Goal: Task Accomplishment & Management: Use online tool/utility

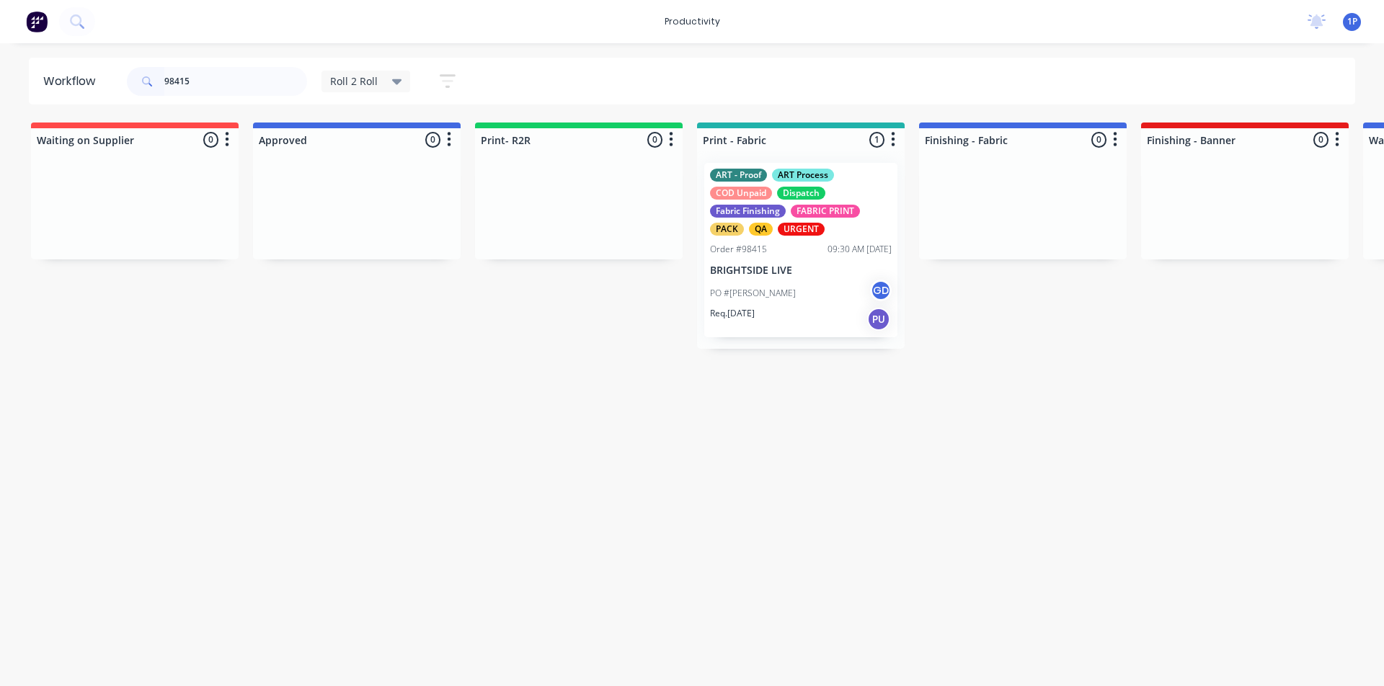
click at [217, 88] on input "98415" at bounding box center [235, 81] width 143 height 29
type input "98460"
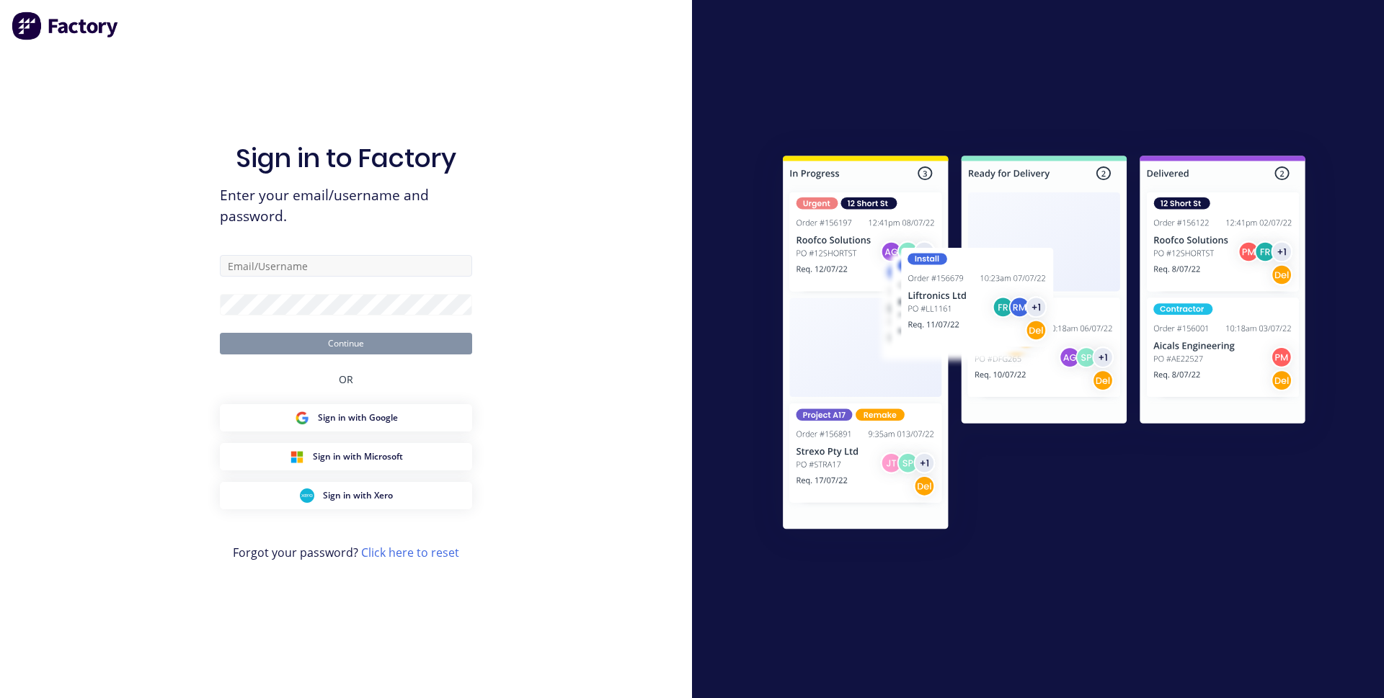
click at [308, 267] on input "text" at bounding box center [346, 266] width 252 height 22
click at [330, 262] on input "text" at bounding box center [346, 266] width 252 height 22
type input "[EMAIL_ADDRESS][DOMAIN_NAME]"
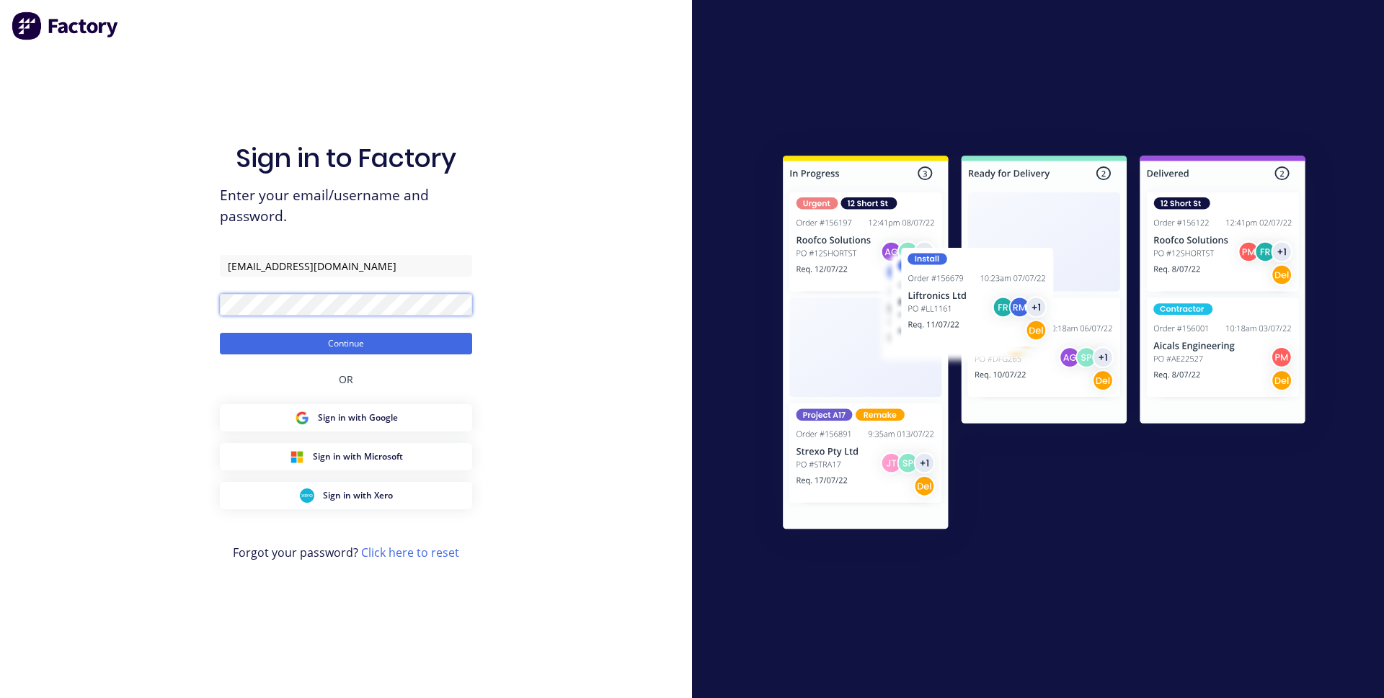
click at [220, 333] on button "Continue" at bounding box center [346, 344] width 252 height 22
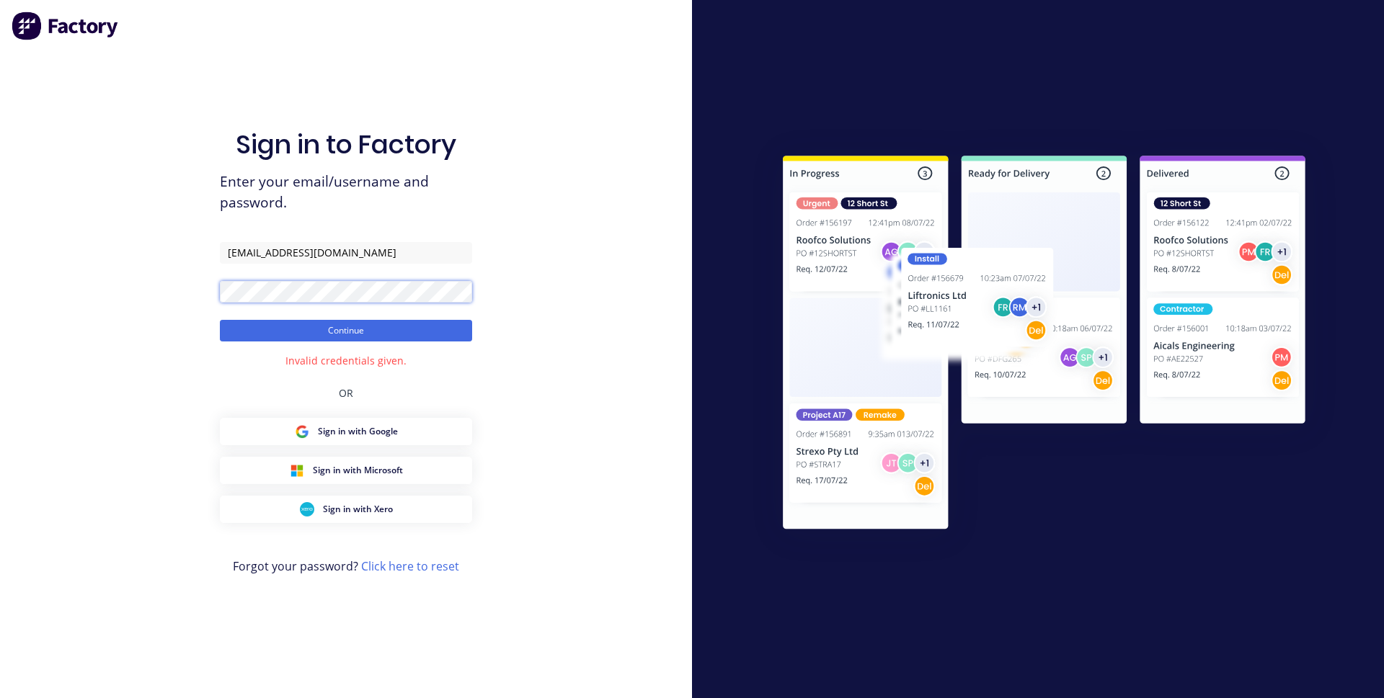
click at [220, 320] on button "Continue" at bounding box center [346, 331] width 252 height 22
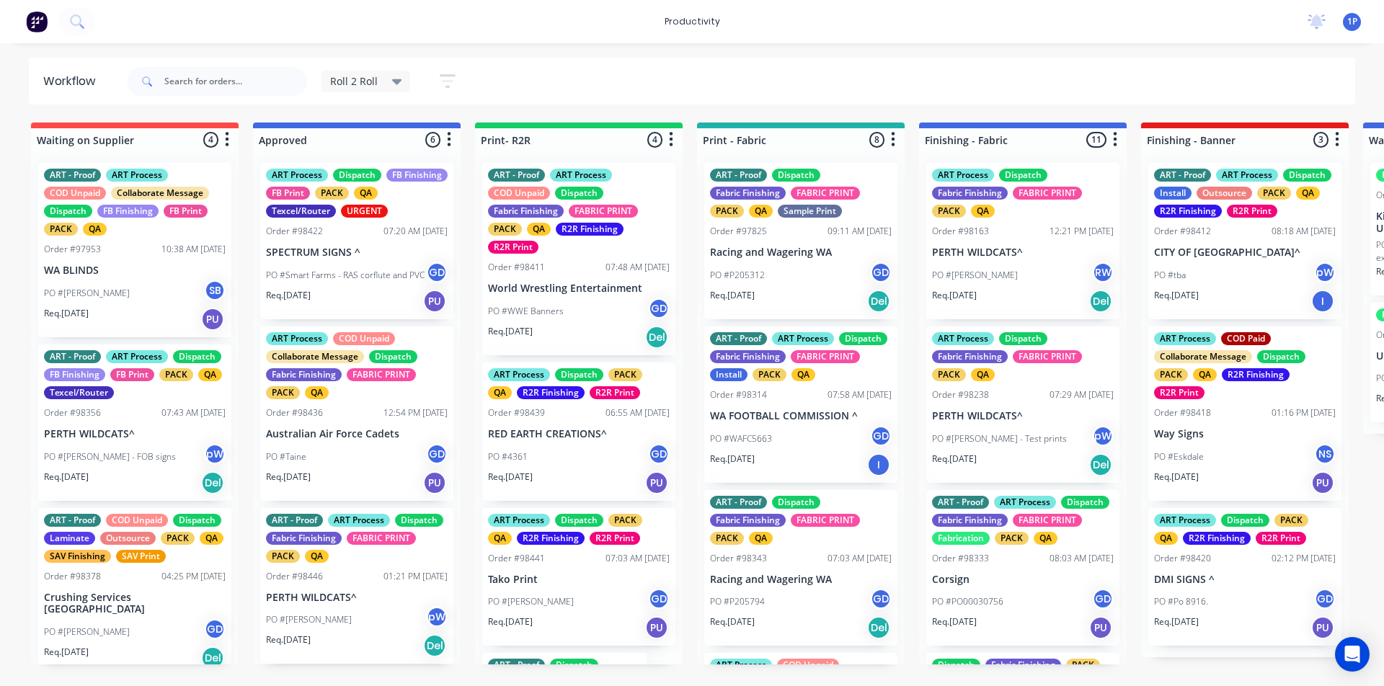
click at [993, 89] on div "Roll 2 Roll Save new view None edit Roll 2 Roll (Default) edit ART DEPT edit Ba…" at bounding box center [740, 81] width 1232 height 43
click at [195, 84] on input "text" at bounding box center [235, 81] width 143 height 29
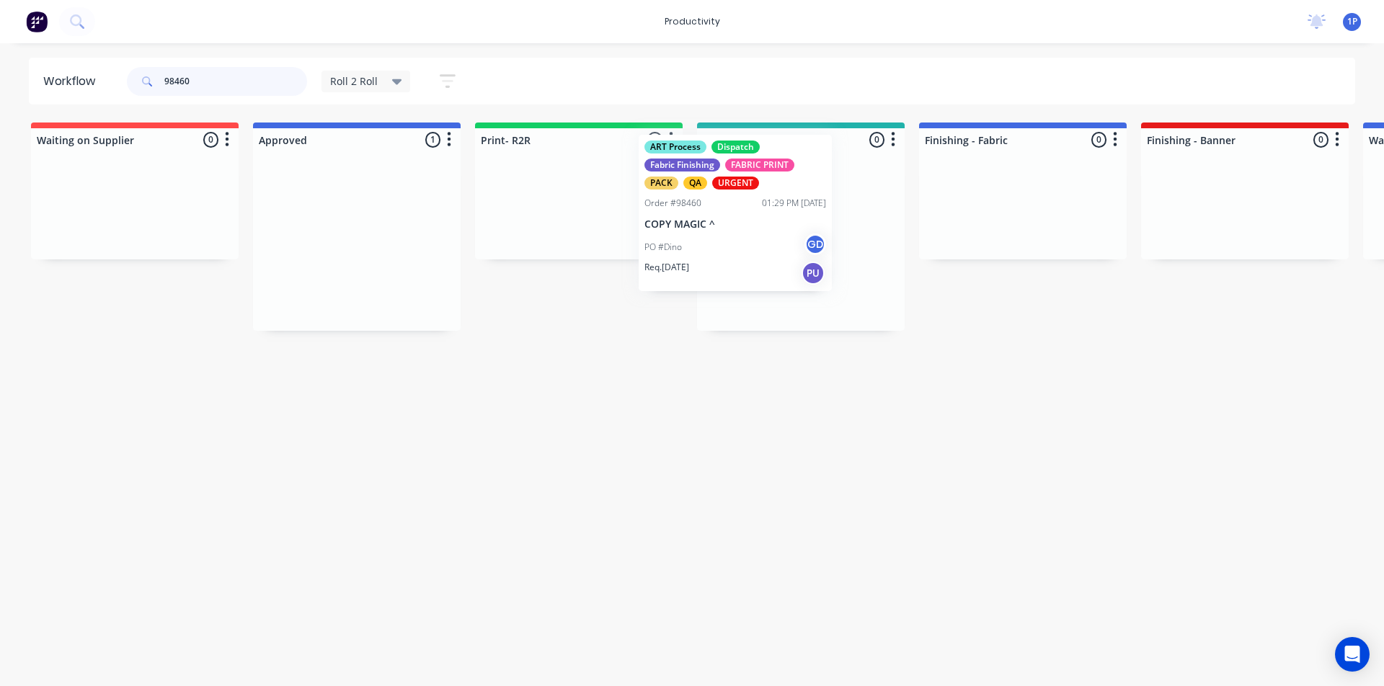
drag, startPoint x: 363, startPoint y: 273, endPoint x: 765, endPoint y: 244, distance: 403.3
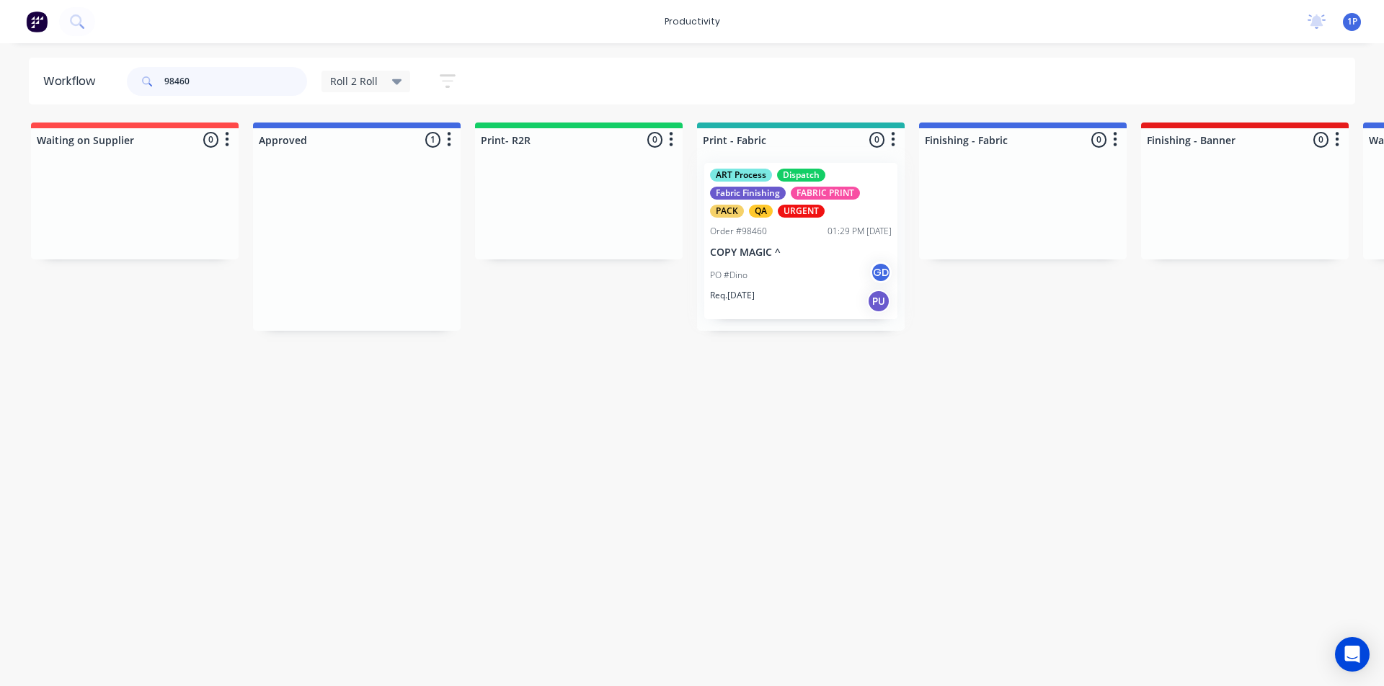
type input "98460"
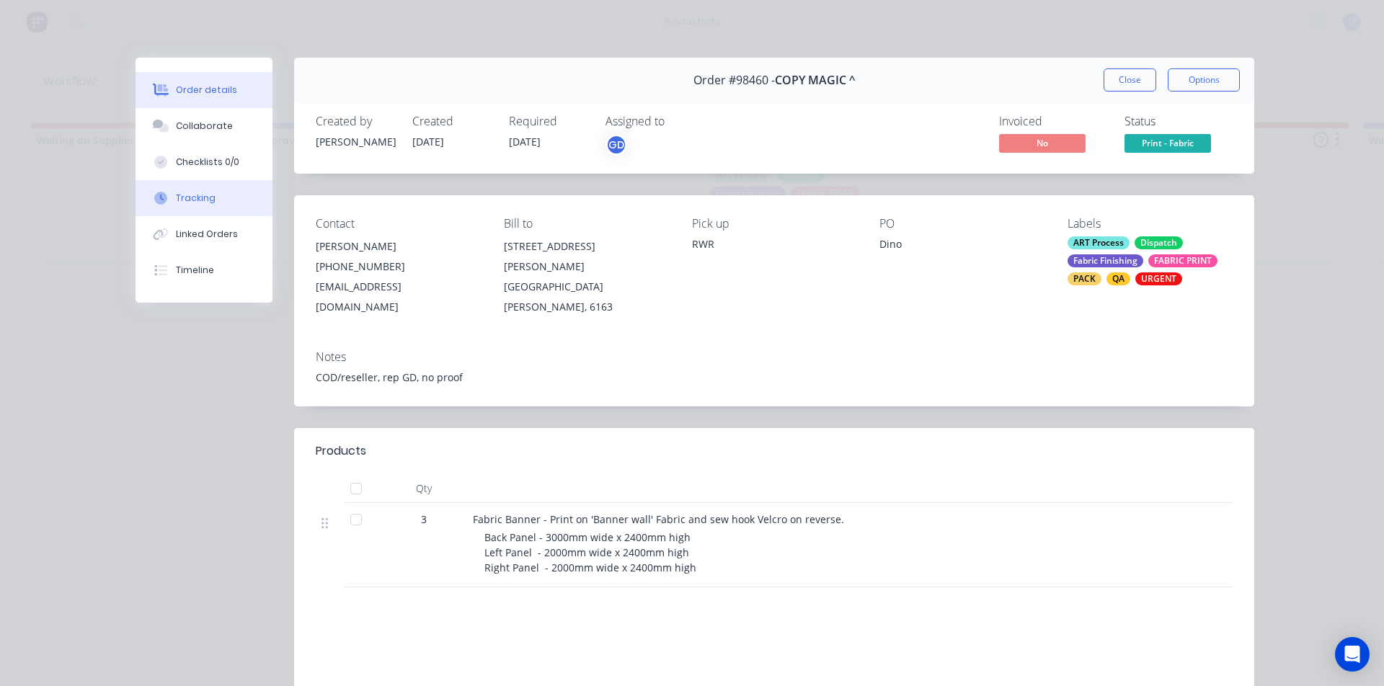
click at [157, 203] on icon at bounding box center [160, 198] width 13 height 13
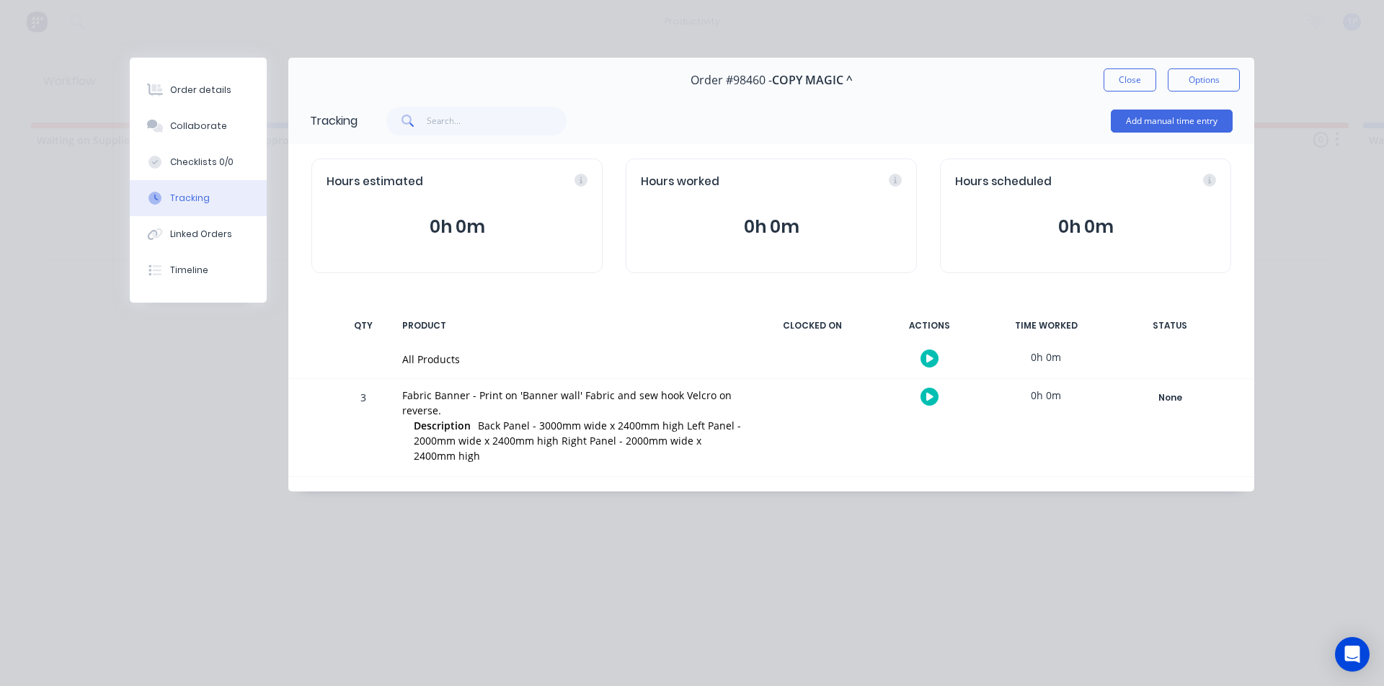
click at [927, 403] on button "button" at bounding box center [929, 397] width 18 height 18
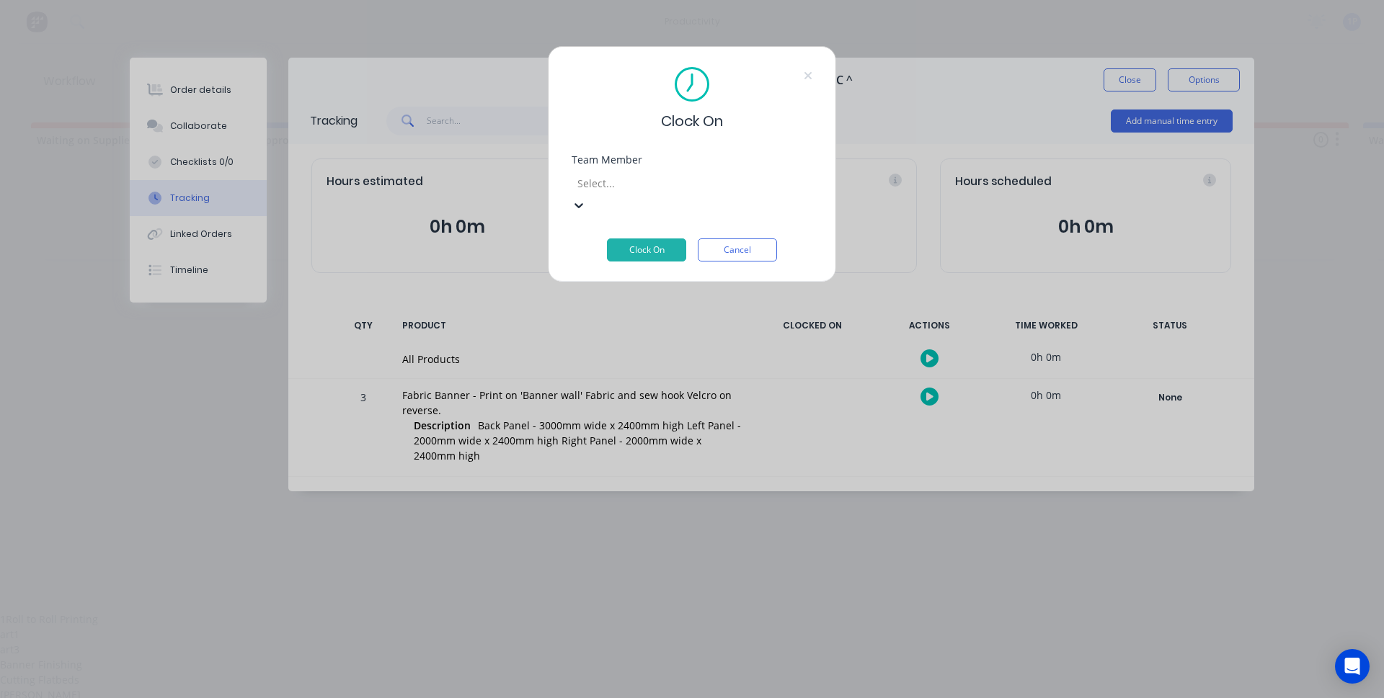
click at [601, 175] on div at bounding box center [680, 183] width 208 height 18
click at [617, 612] on div "1Roll to Roll Printing" at bounding box center [692, 619] width 1384 height 15
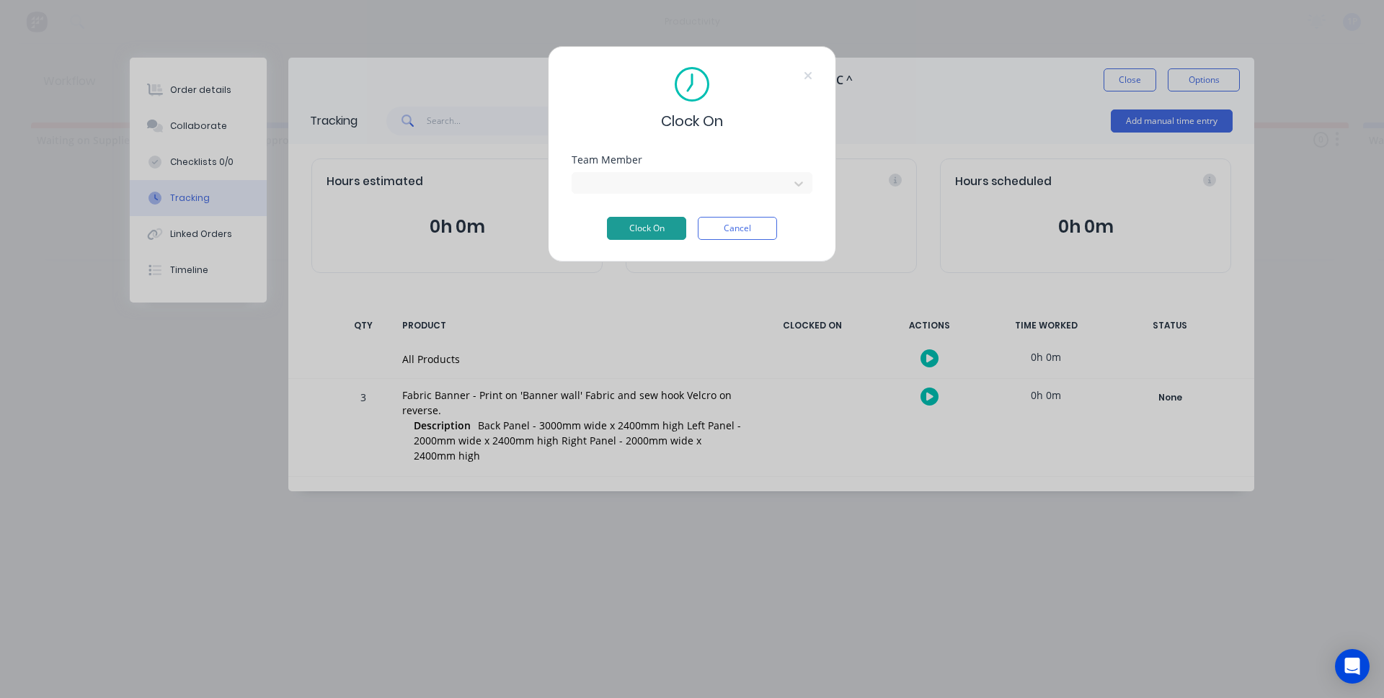
click at [644, 233] on button "Clock On" at bounding box center [646, 228] width 79 height 23
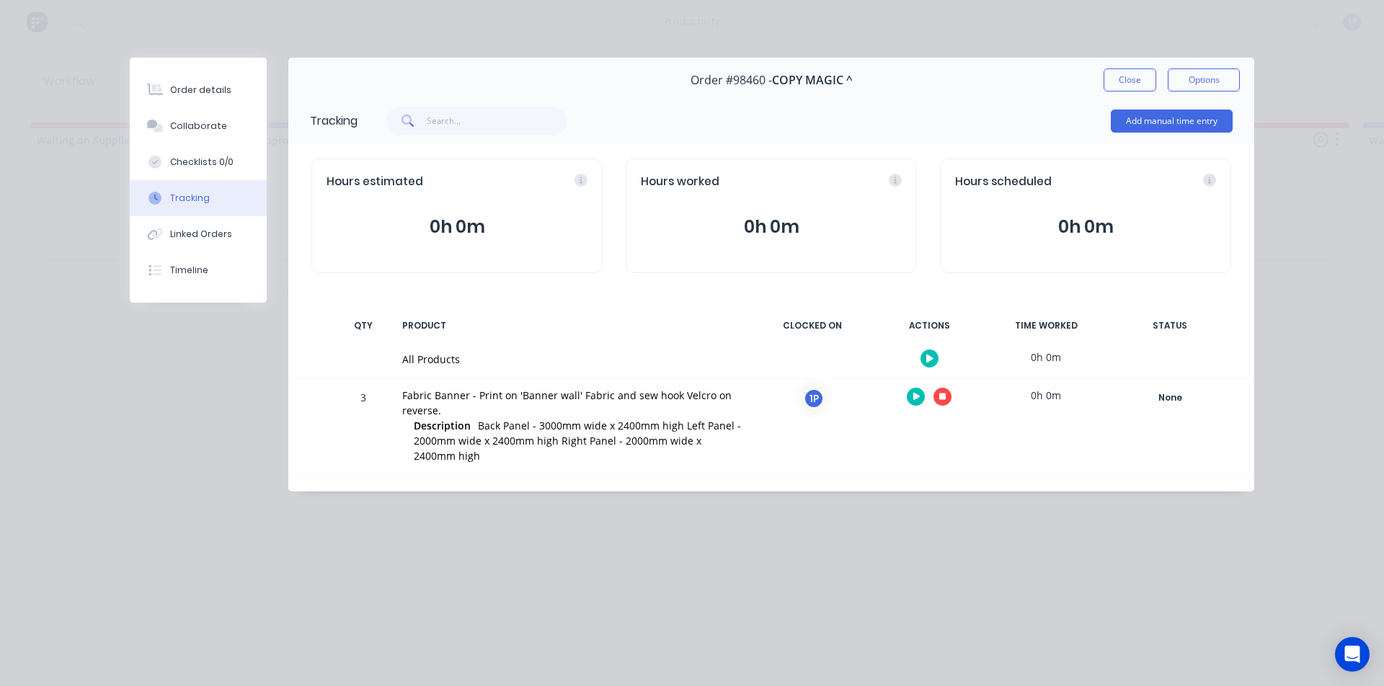
click at [940, 393] on icon "button" at bounding box center [942, 396] width 7 height 9
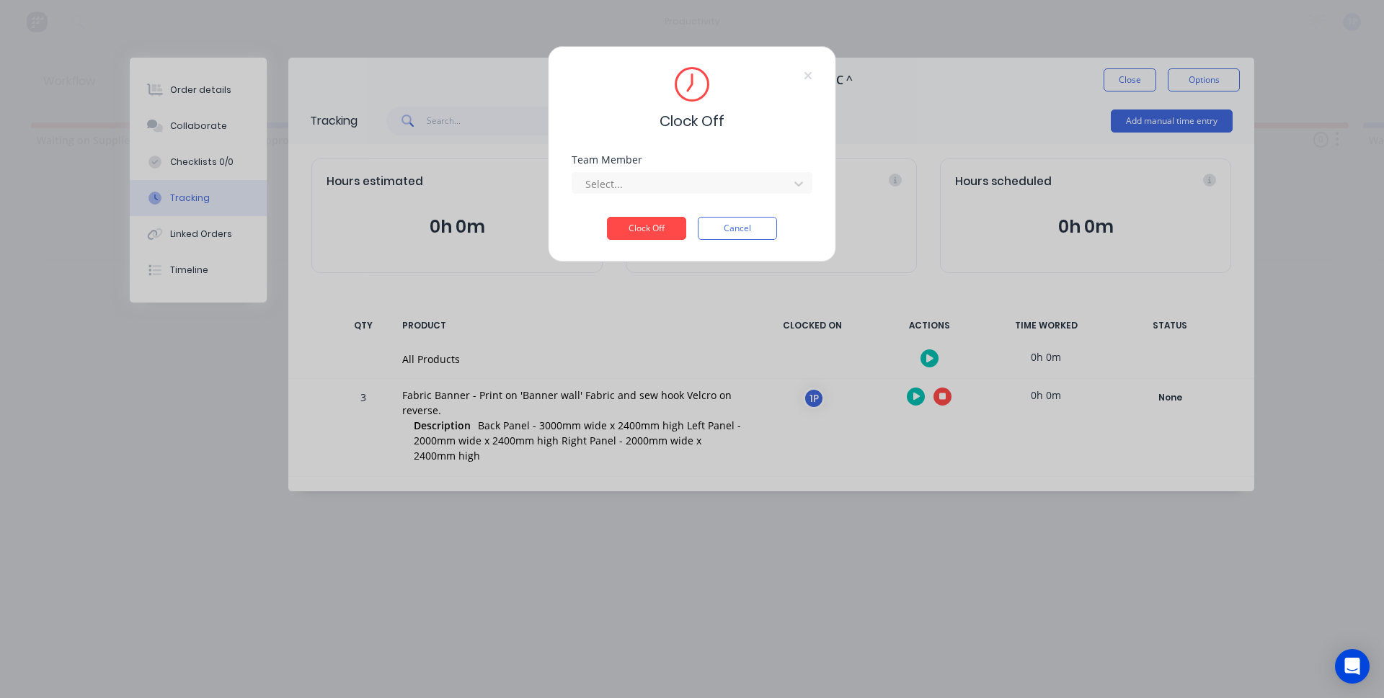
click at [676, 196] on div "Team Member Select..." at bounding box center [692, 186] width 241 height 62
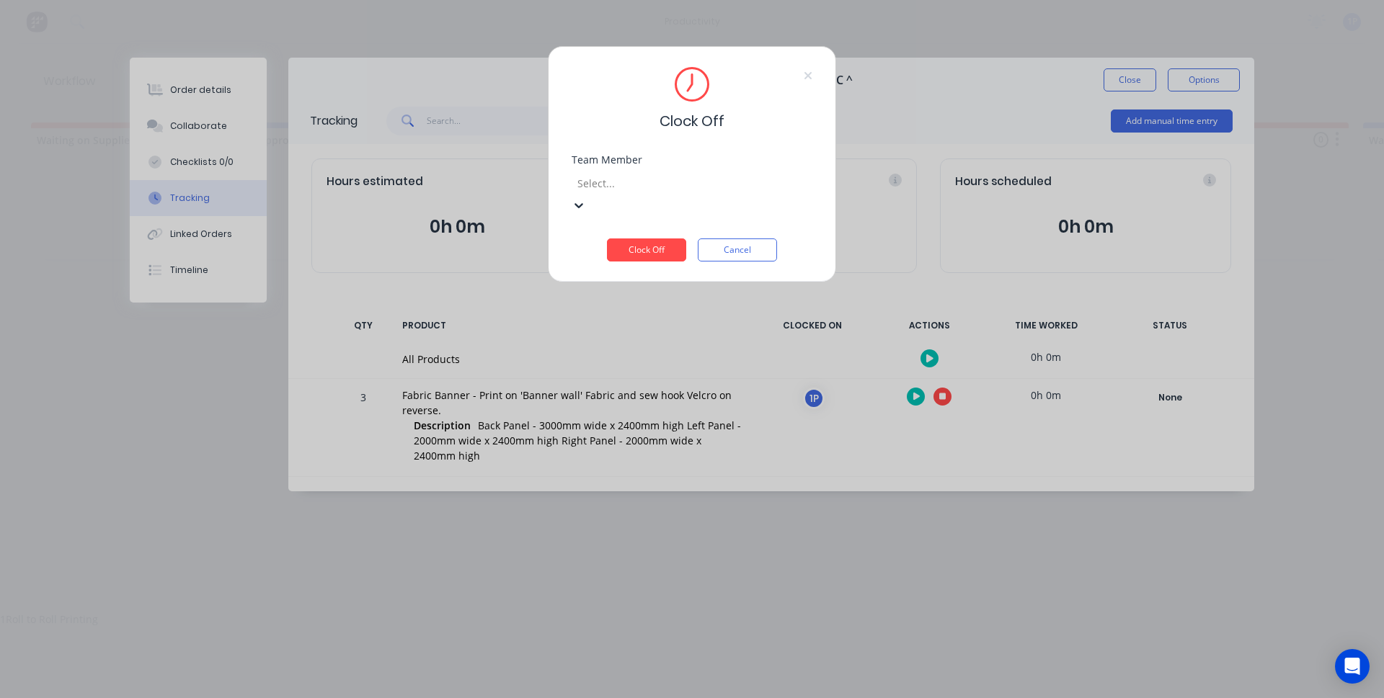
click at [669, 187] on div at bounding box center [680, 183] width 208 height 18
click at [641, 612] on div "1Roll to Roll Printing" at bounding box center [692, 619] width 1384 height 15
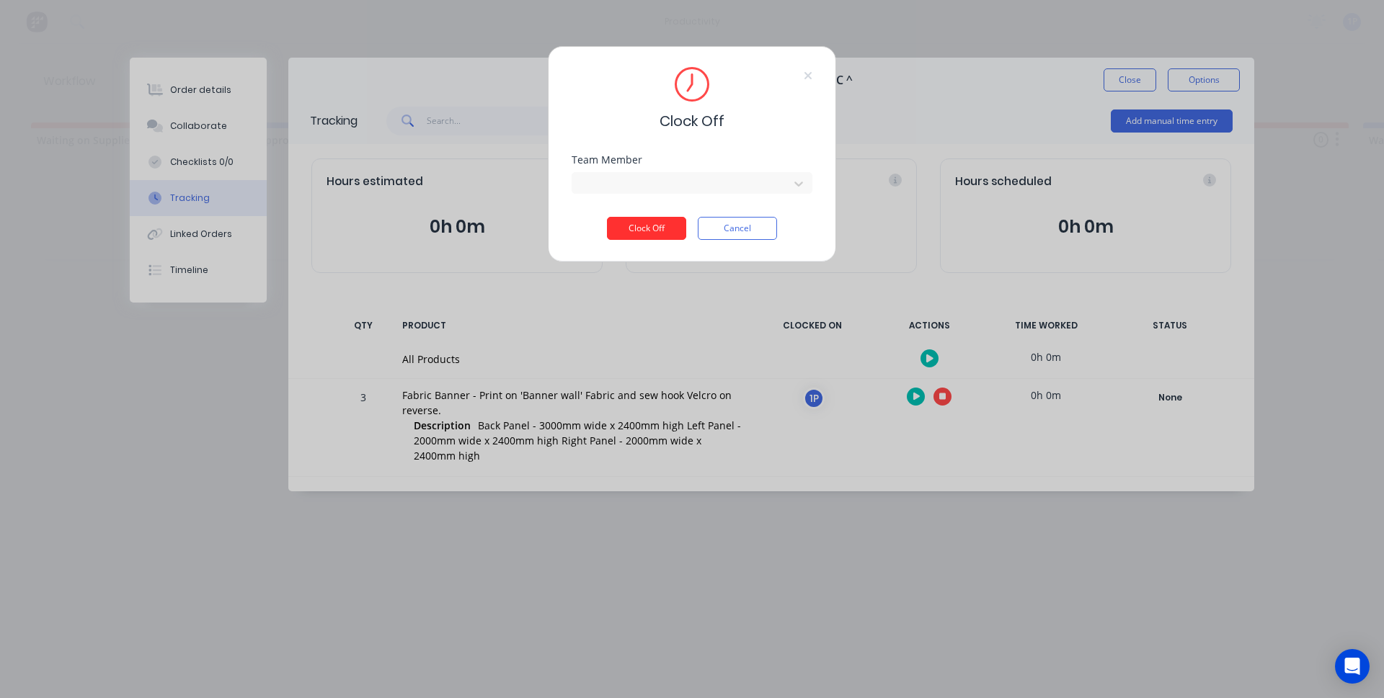
click at [643, 219] on button "Clock Off" at bounding box center [646, 228] width 79 height 23
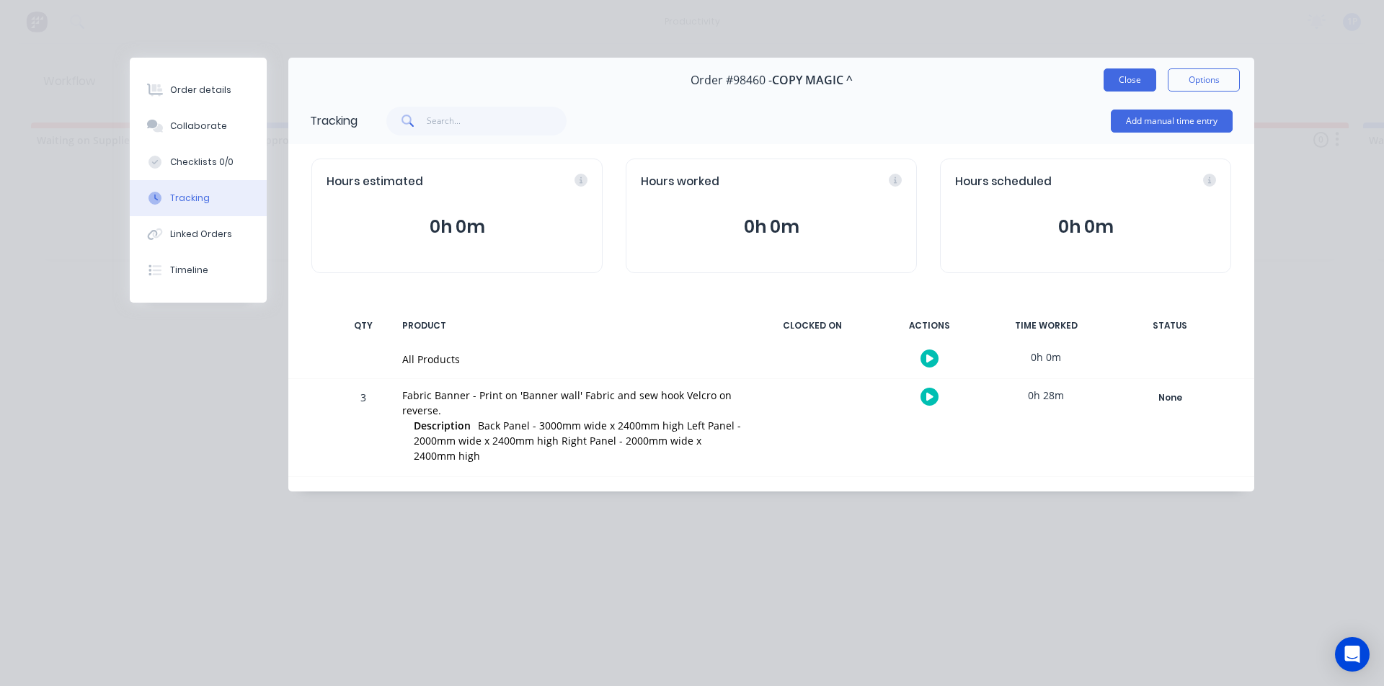
click at [1134, 86] on button "Close" at bounding box center [1129, 79] width 53 height 23
